Goal: Navigation & Orientation: Find specific page/section

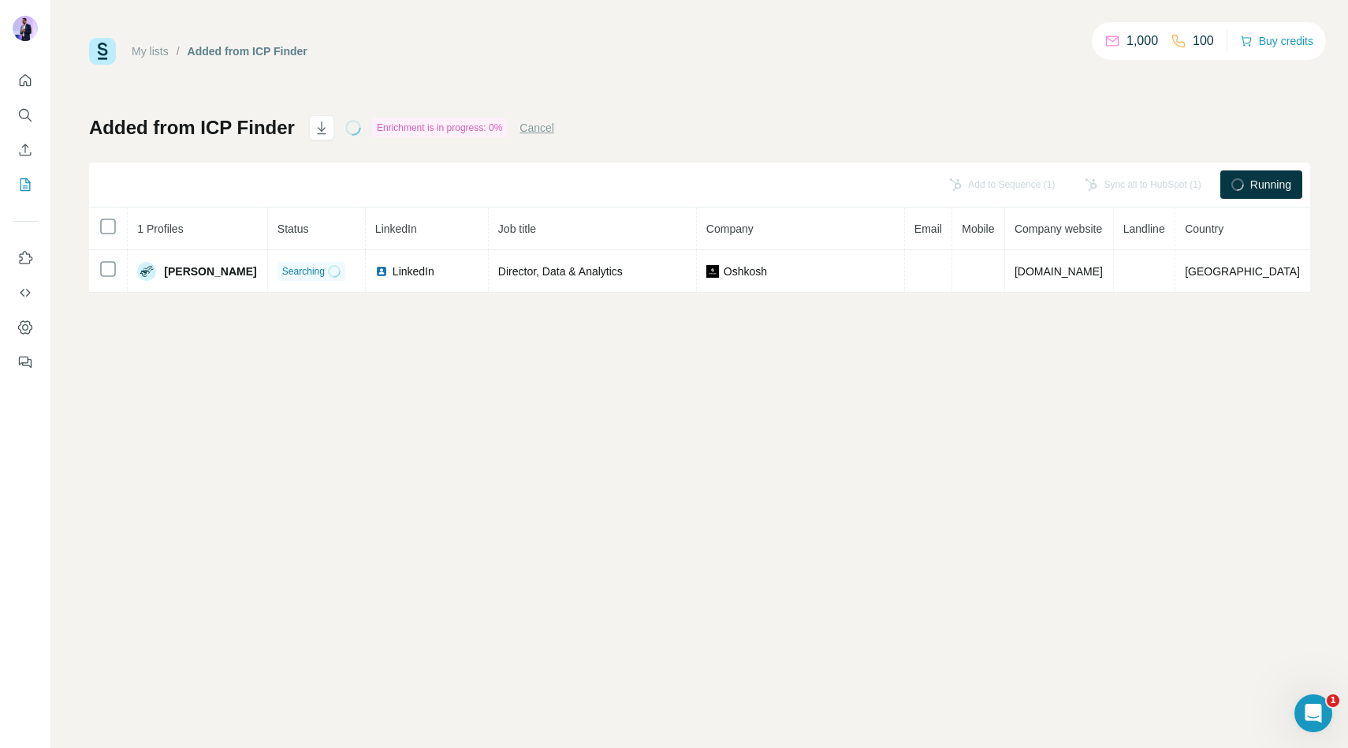
click at [526, 129] on button "Cancel" at bounding box center [537, 128] width 35 height 16
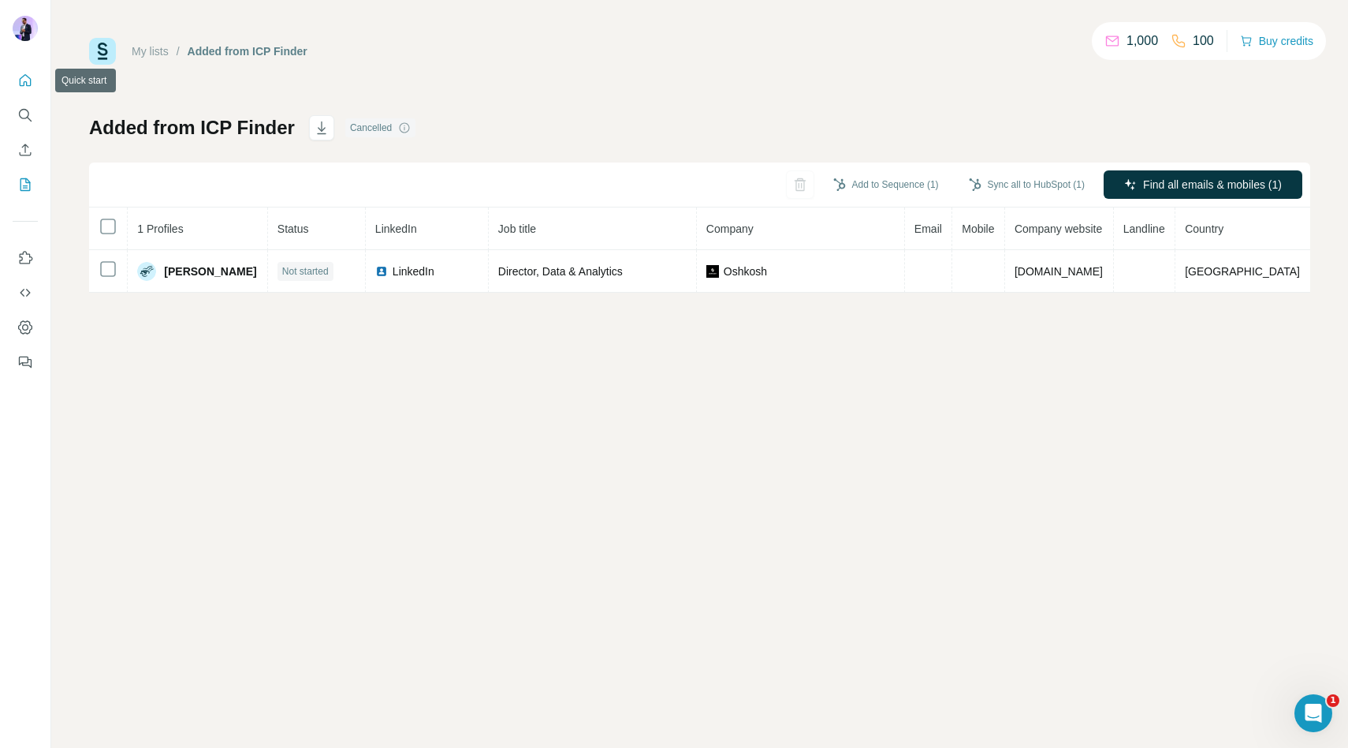
click at [30, 83] on icon "Quick start" at bounding box center [26, 80] width 12 height 12
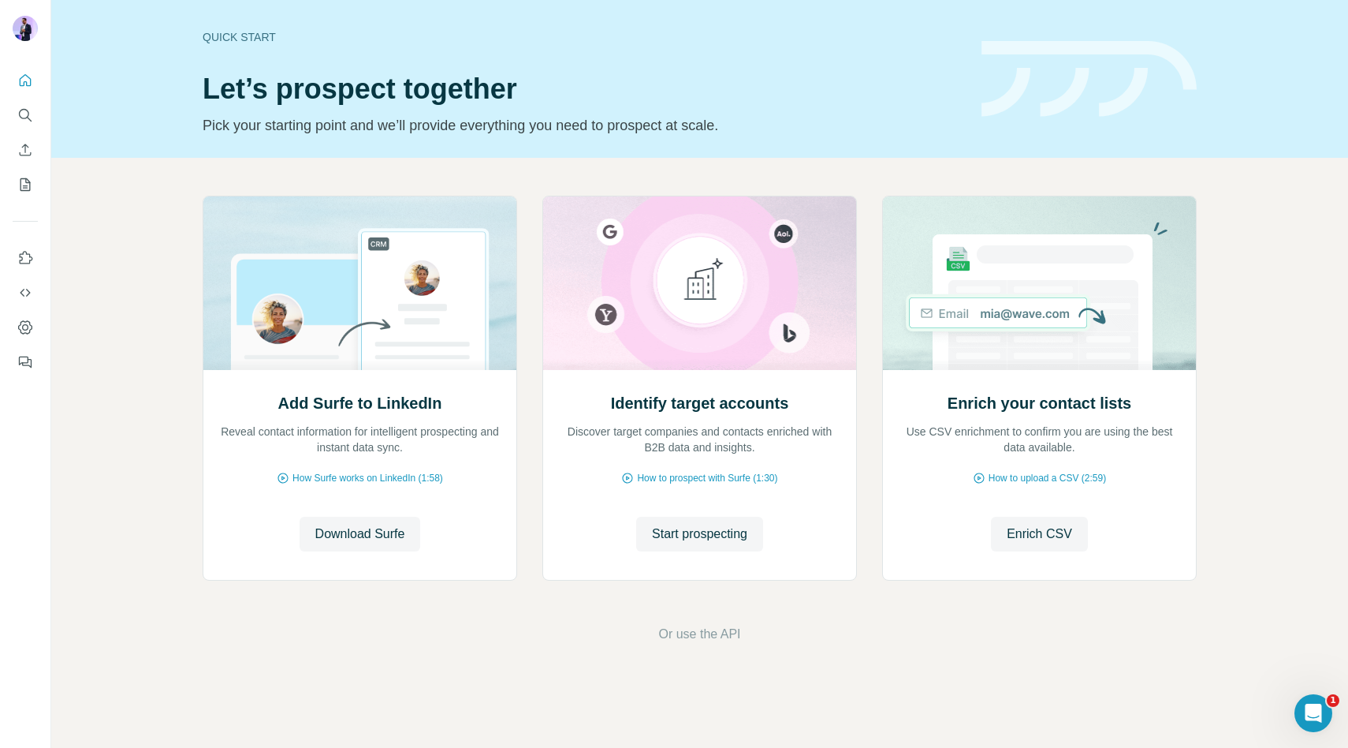
click at [383, 614] on div "Add Surfe to LinkedIn Reveal contact information for intelligent prospecting an…" at bounding box center [699, 420] width 1297 height 524
